Goal: Contribute content: Contribute content

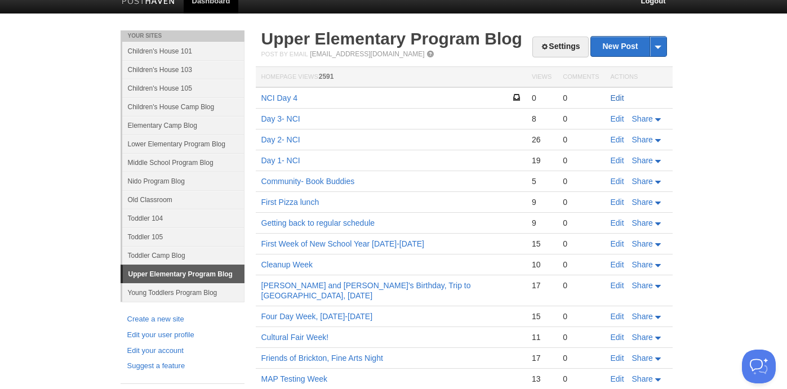
click at [619, 98] on link "Edit" at bounding box center [617, 97] width 14 height 9
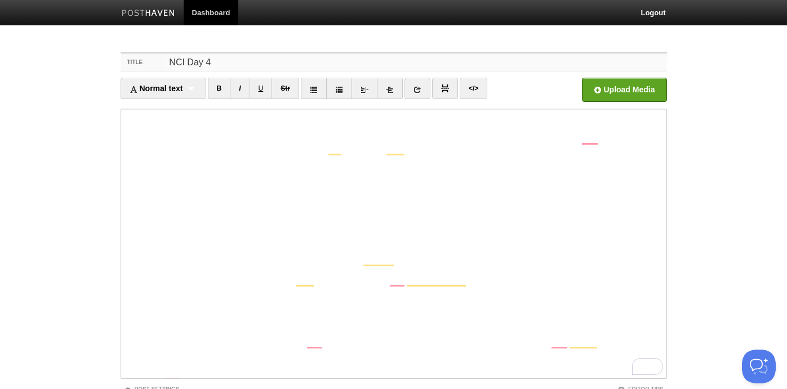
click at [233, 59] on input "NCI Day 4" at bounding box center [416, 63] width 501 height 18
click at [187, 63] on input "NCI Day 4" at bounding box center [416, 63] width 501 height 18
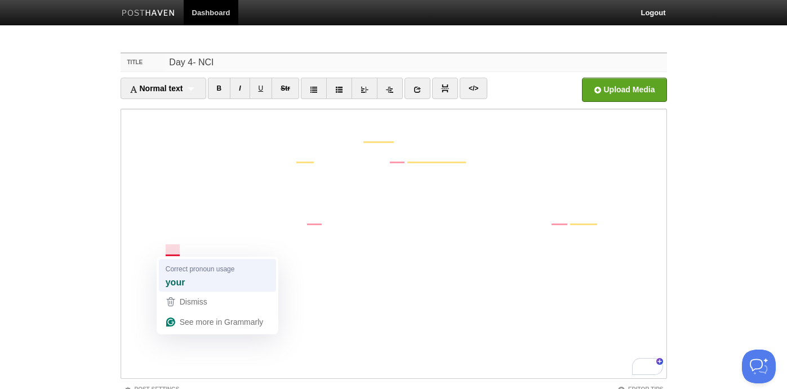
type input "Day 4- NCI"
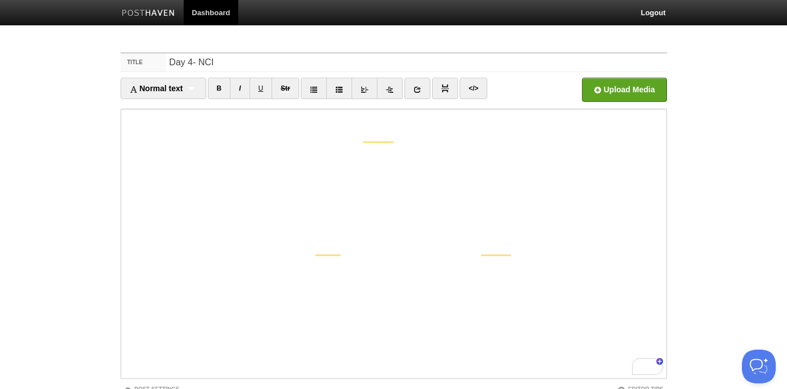
scroll to position [0, 0]
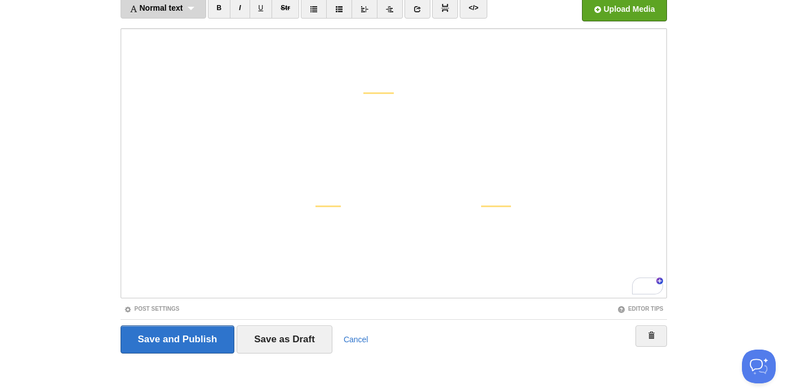
scroll to position [74, 0]
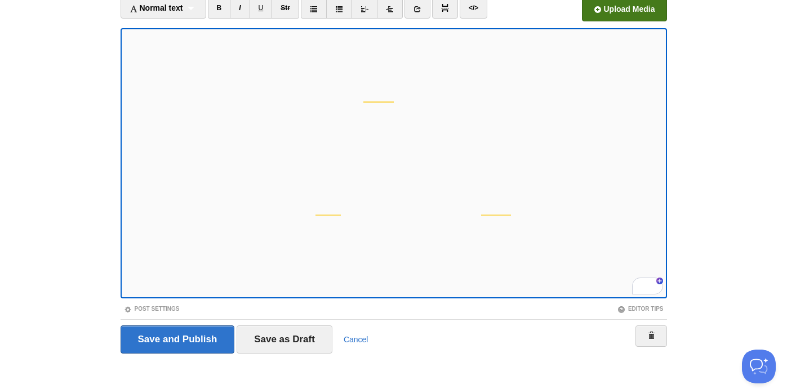
click at [616, 9] on input "file" at bounding box center [284, 12] width 853 height 57
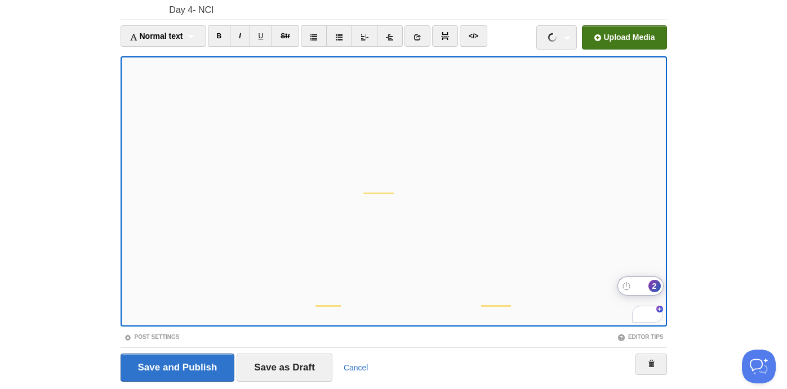
scroll to position [109, 0]
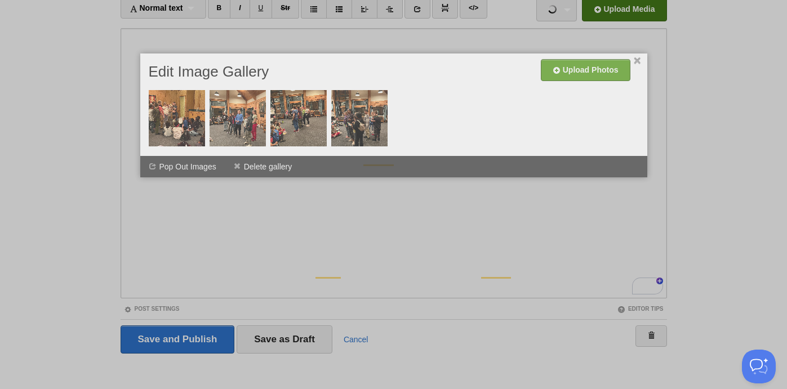
click at [140, 109] on div "× Upload Photos Edit Image Gallery Combine Galleries Pop Out Images Delete gall…" at bounding box center [393, 116] width 507 height 124
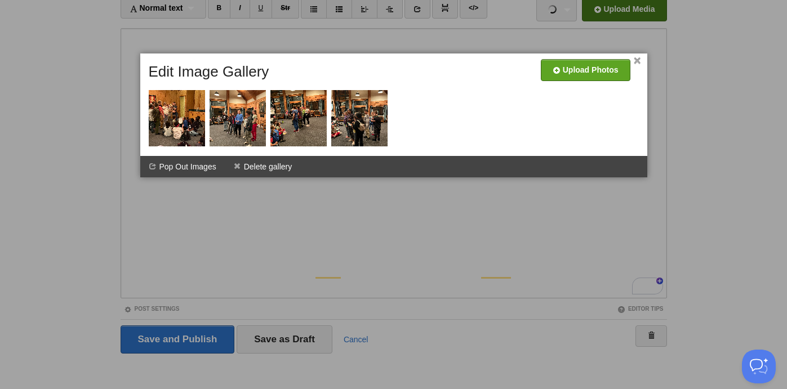
click at [635, 61] on link "×" at bounding box center [637, 61] width 7 height 6
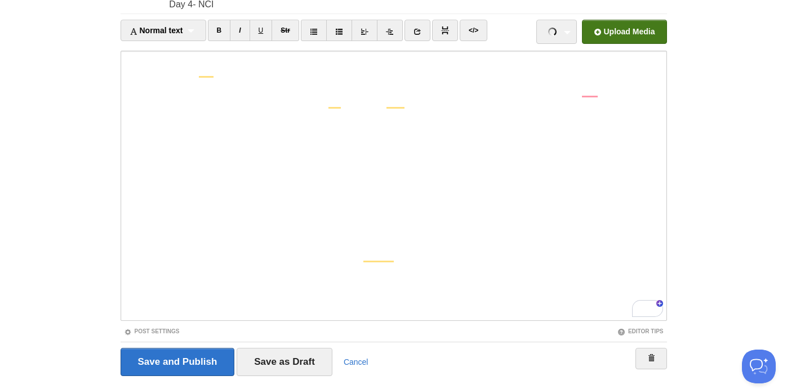
scroll to position [91, 0]
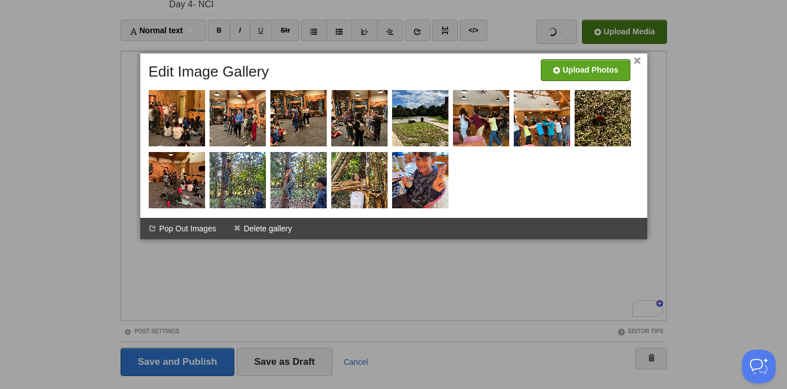
click at [635, 64] on link "×" at bounding box center [637, 61] width 7 height 6
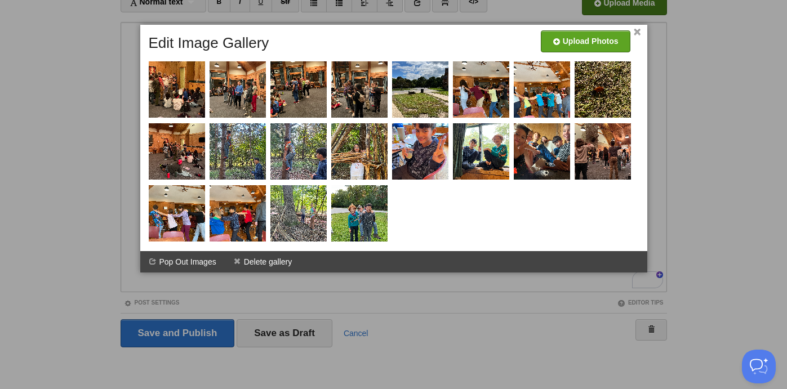
scroll to position [1, 0]
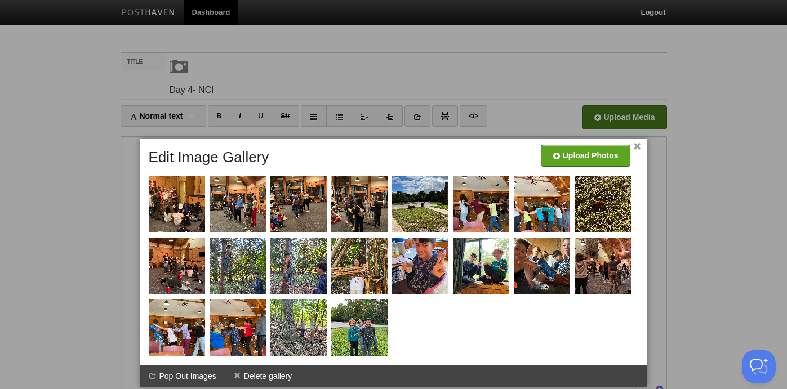
click at [636, 146] on link "×" at bounding box center [637, 147] width 7 height 6
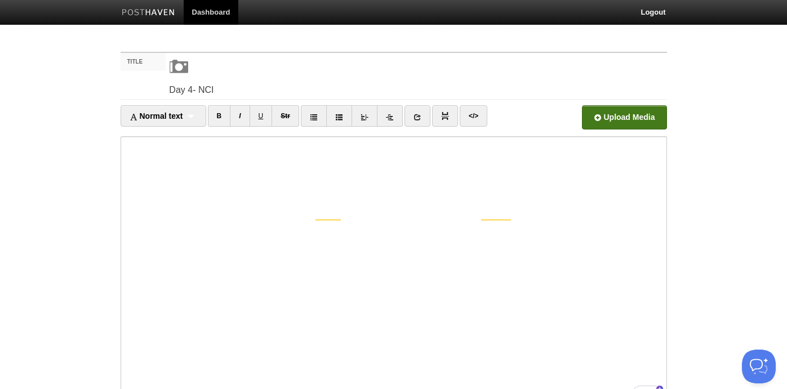
click at [635, 122] on input "file" at bounding box center [284, 120] width 853 height 57
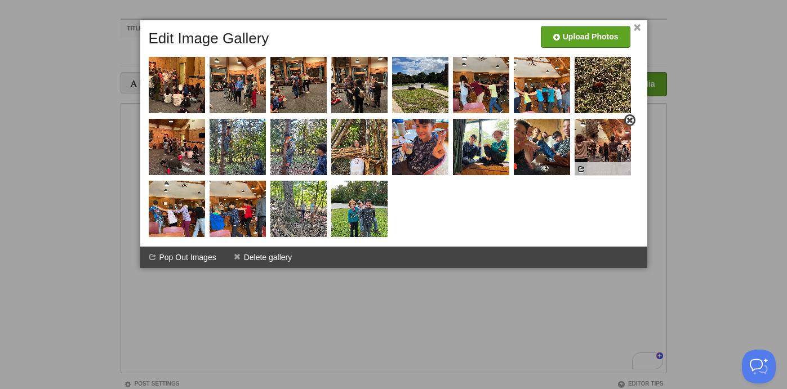
scroll to position [30, 0]
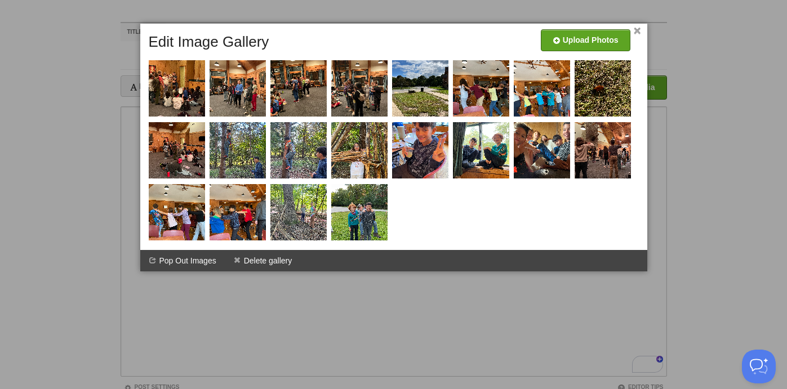
click at [638, 30] on link "×" at bounding box center [637, 31] width 7 height 6
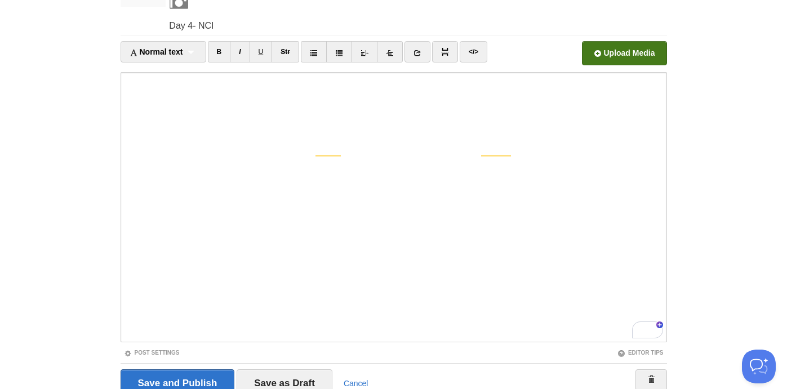
scroll to position [54, 0]
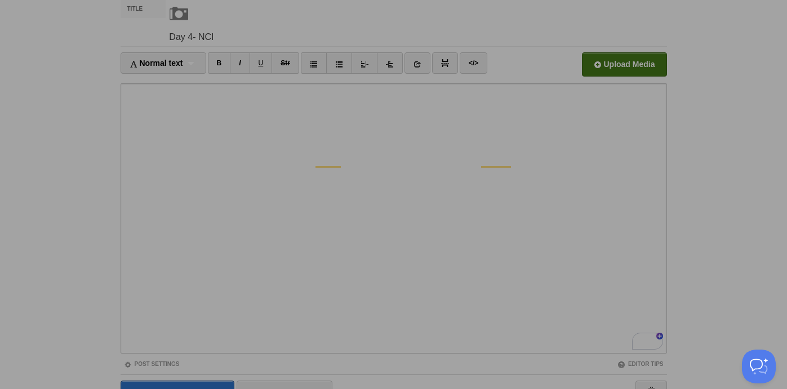
click at [140, 202] on div "× Upload Photos Edit Image Gallery Combine Galleries Pop Out Images Delete gall…" at bounding box center [393, 178] width 507 height 248
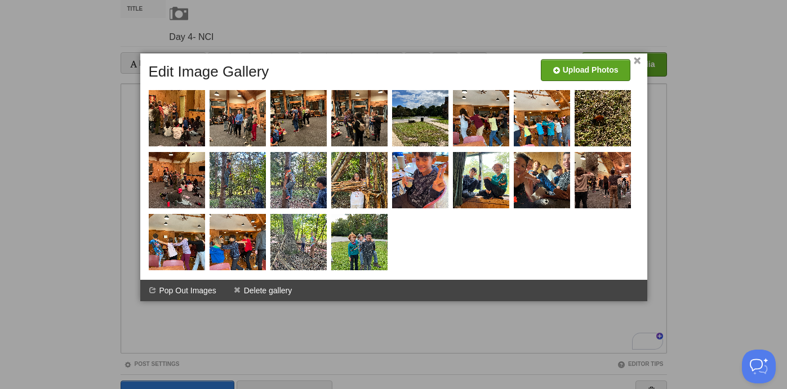
click at [639, 63] on link "×" at bounding box center [637, 61] width 7 height 6
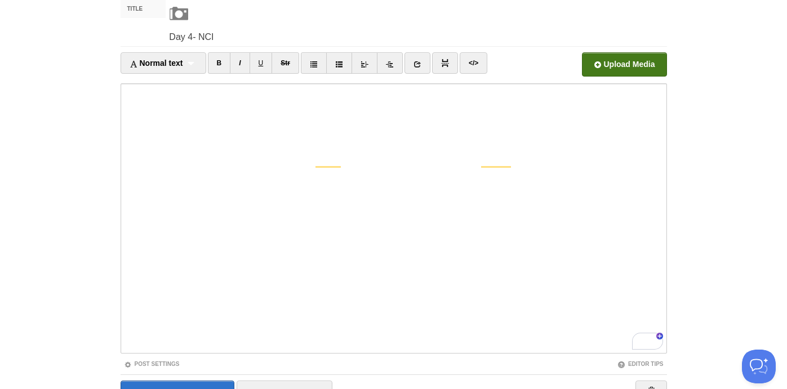
scroll to position [115, 0]
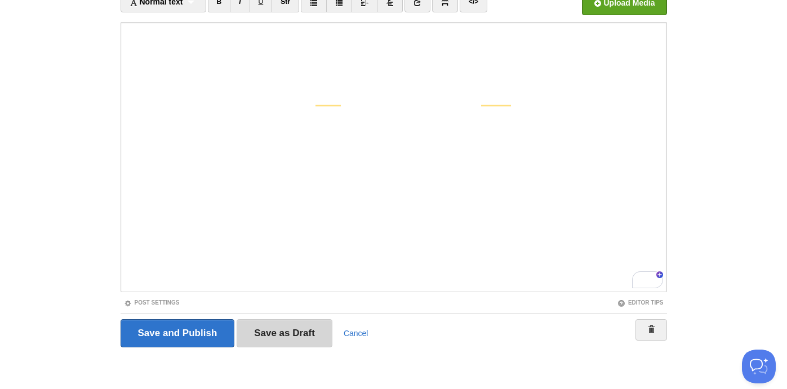
click at [275, 335] on input "Save as Draft" at bounding box center [285, 333] width 96 height 28
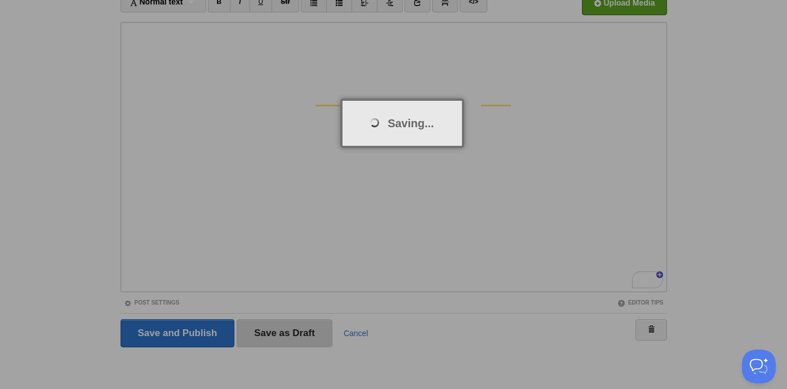
scroll to position [42, 0]
